Goal: Transaction & Acquisition: Subscribe to service/newsletter

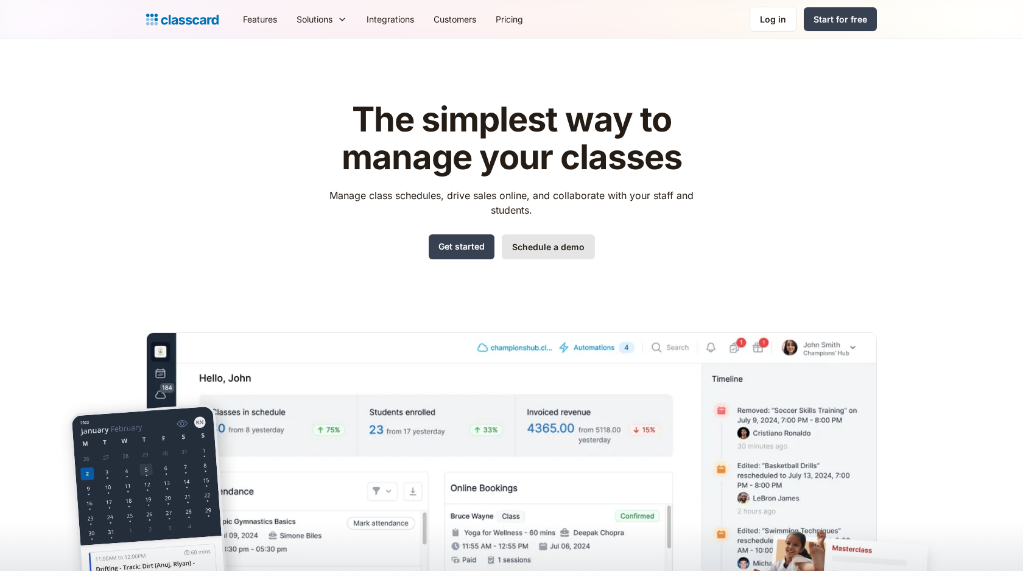
click at [552, 248] on link "Schedule a demo" at bounding box center [548, 246] width 93 height 25
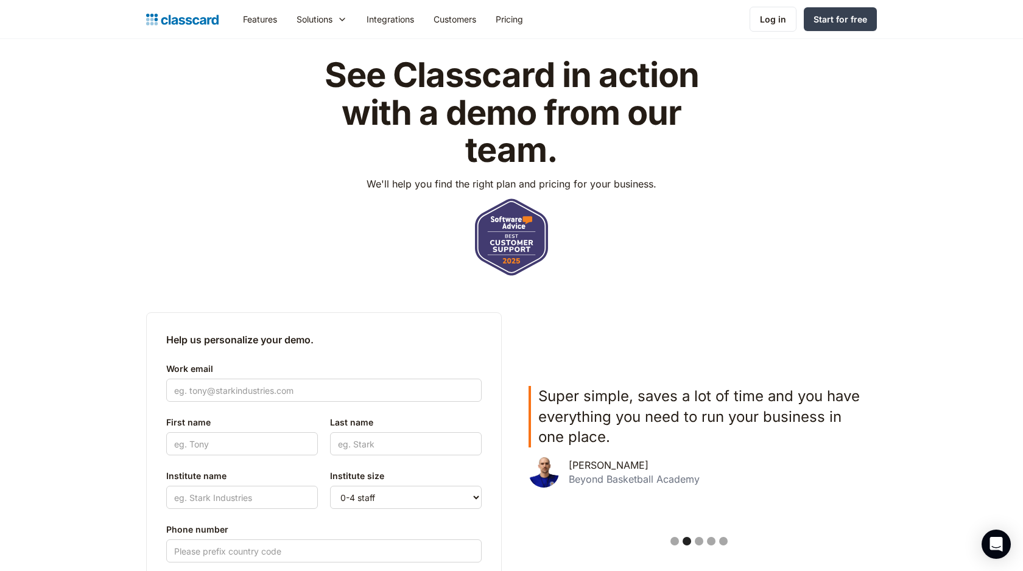
scroll to position [41, 0]
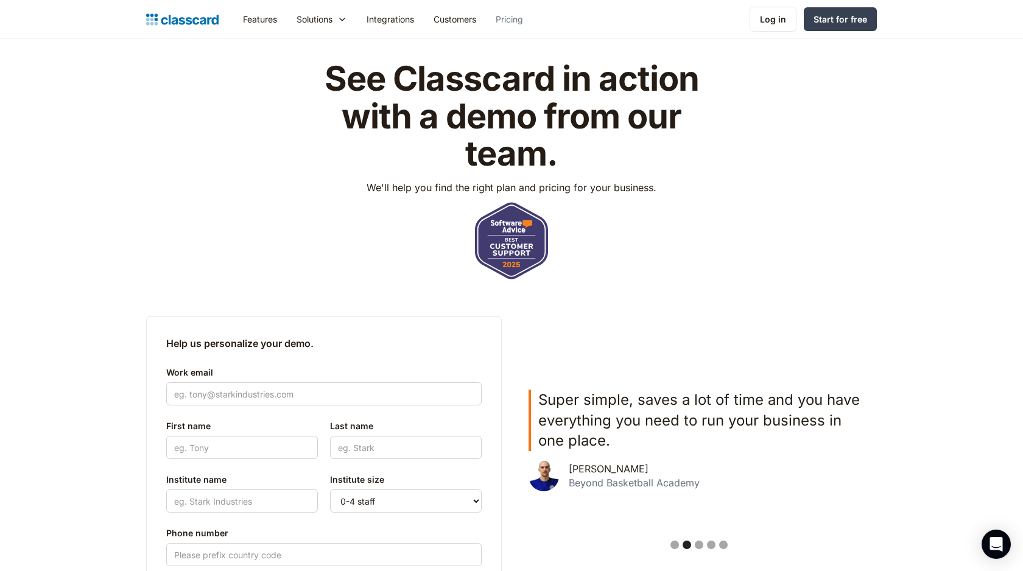
click at [517, 22] on link "Pricing" at bounding box center [509, 18] width 47 height 27
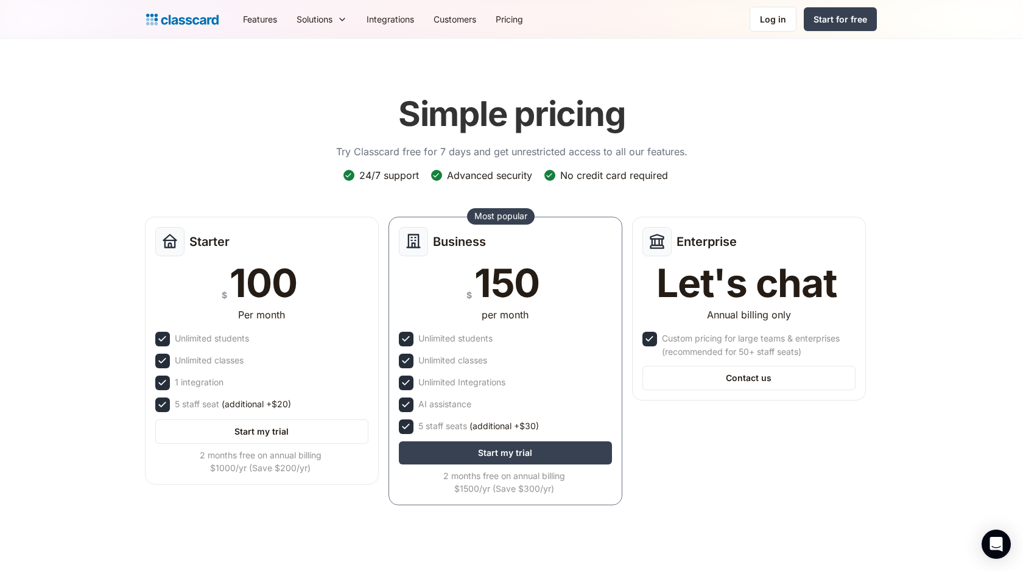
click at [460, 171] on div "Advanced security" at bounding box center [489, 175] width 85 height 13
click at [237, 357] on div "Unlimited classes" at bounding box center [209, 357] width 69 height 13
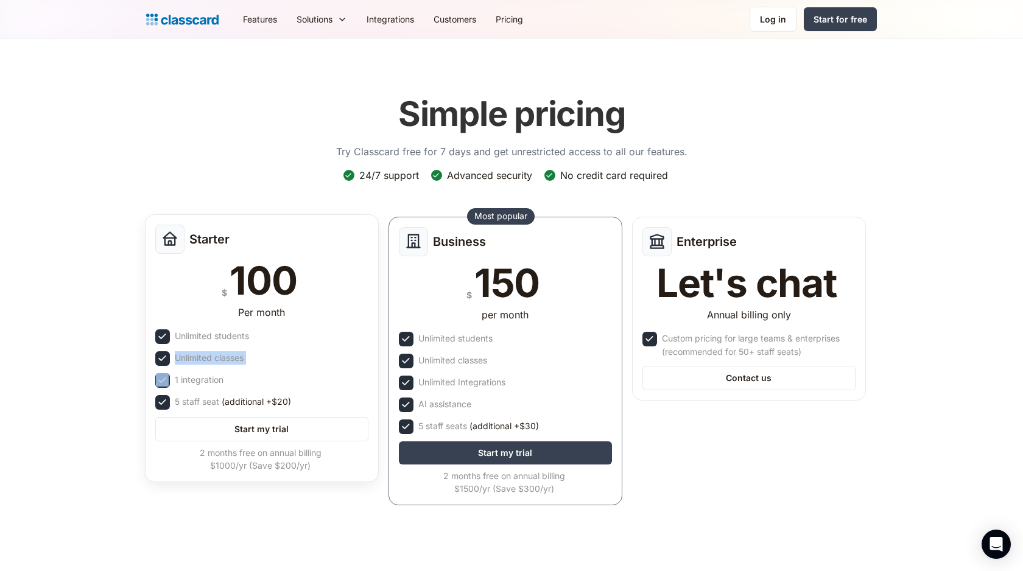
click at [237, 357] on div "Unlimited classes" at bounding box center [209, 357] width 69 height 13
click at [274, 432] on link "Start my trial" at bounding box center [261, 429] width 213 height 24
click at [237, 383] on div "1 integration" at bounding box center [261, 380] width 213 height 15
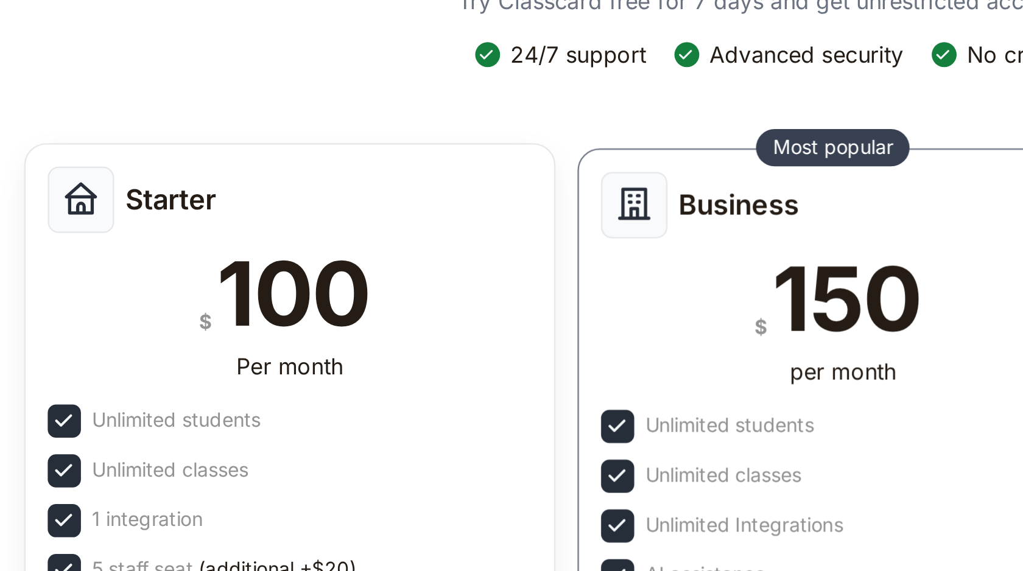
click at [237, 291] on div "100" at bounding box center [262, 280] width 67 height 39
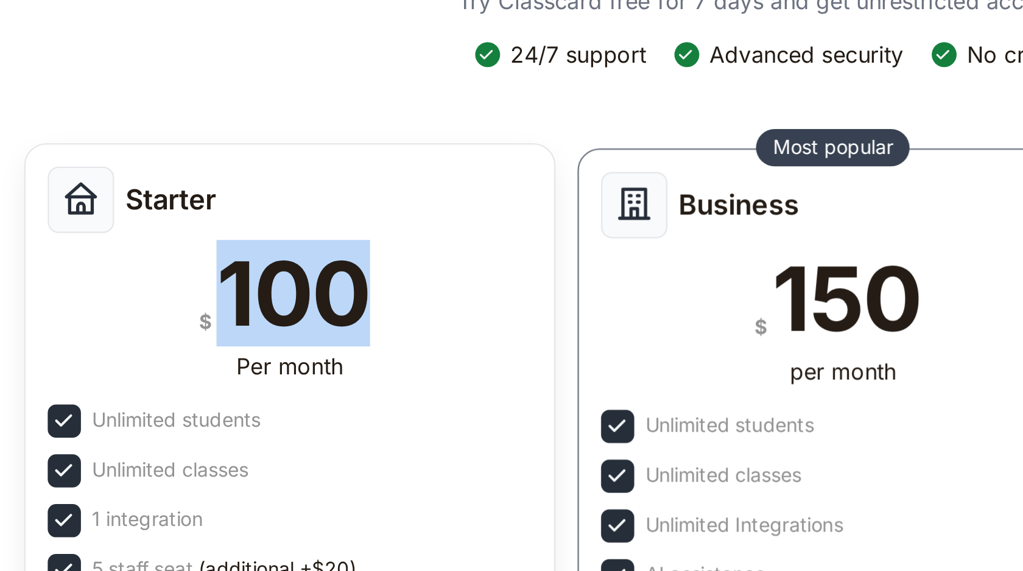
click at [237, 291] on div "100" at bounding box center [262, 280] width 67 height 39
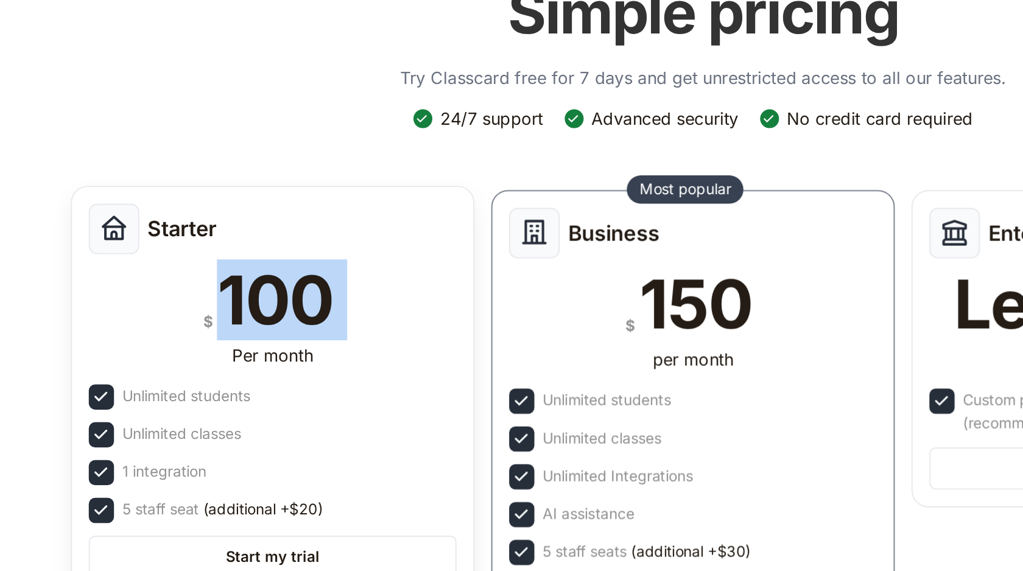
click at [231, 293] on div "100" at bounding box center [262, 280] width 67 height 39
drag, startPoint x: 213, startPoint y: 292, endPoint x: 324, endPoint y: 291, distance: 111.4
click at [324, 291] on div "$ 100" at bounding box center [261, 280] width 213 height 39
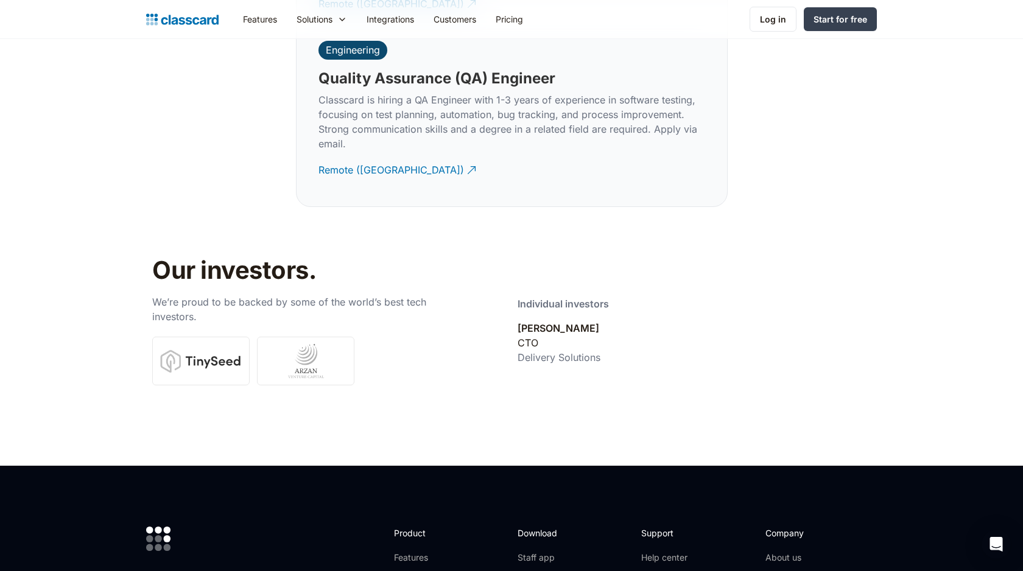
scroll to position [4304, 0]
